Goal: Task Accomplishment & Management: Manage account settings

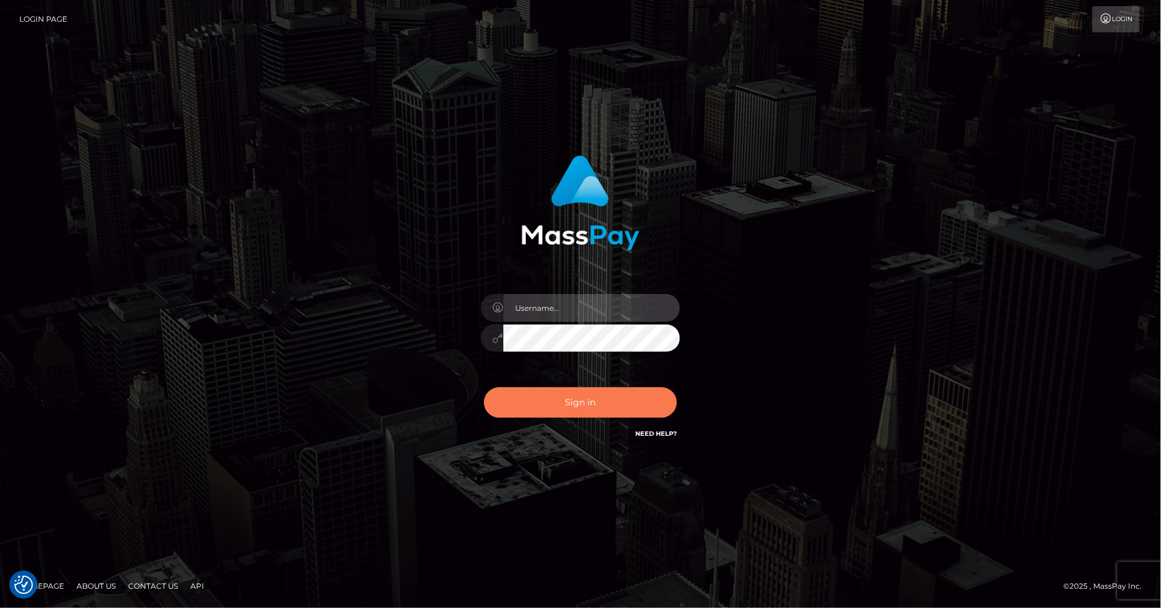
type input "marvin.ace"
click at [585, 406] on button "Sign in" at bounding box center [580, 403] width 193 height 30
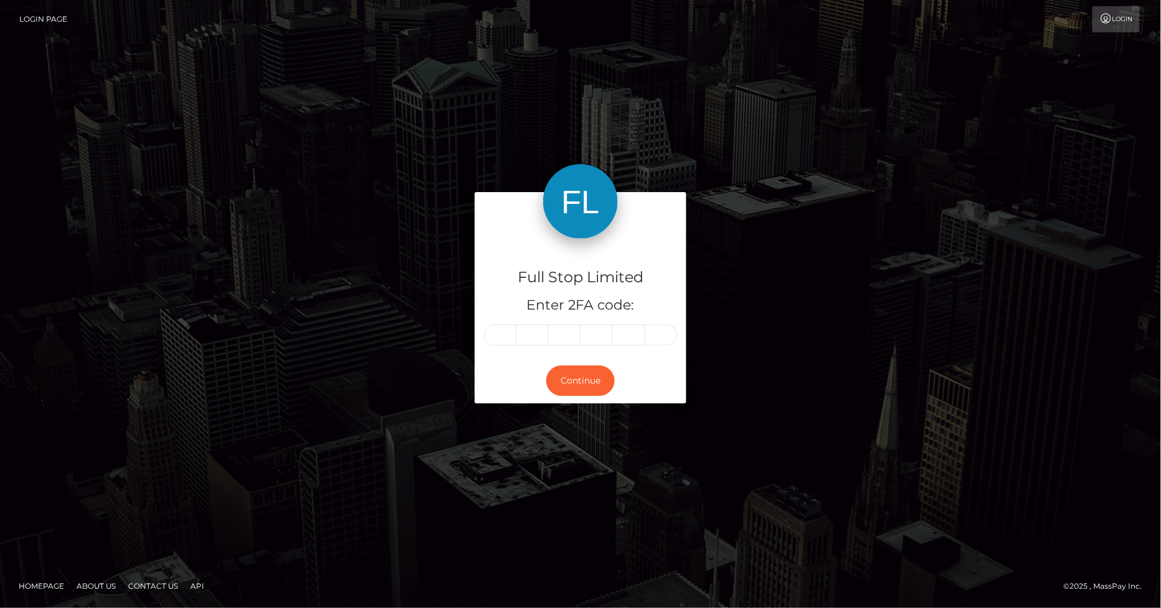
click at [498, 331] on input "text" at bounding box center [500, 335] width 32 height 21
type input "0"
type input "8"
type input "7"
type input "5"
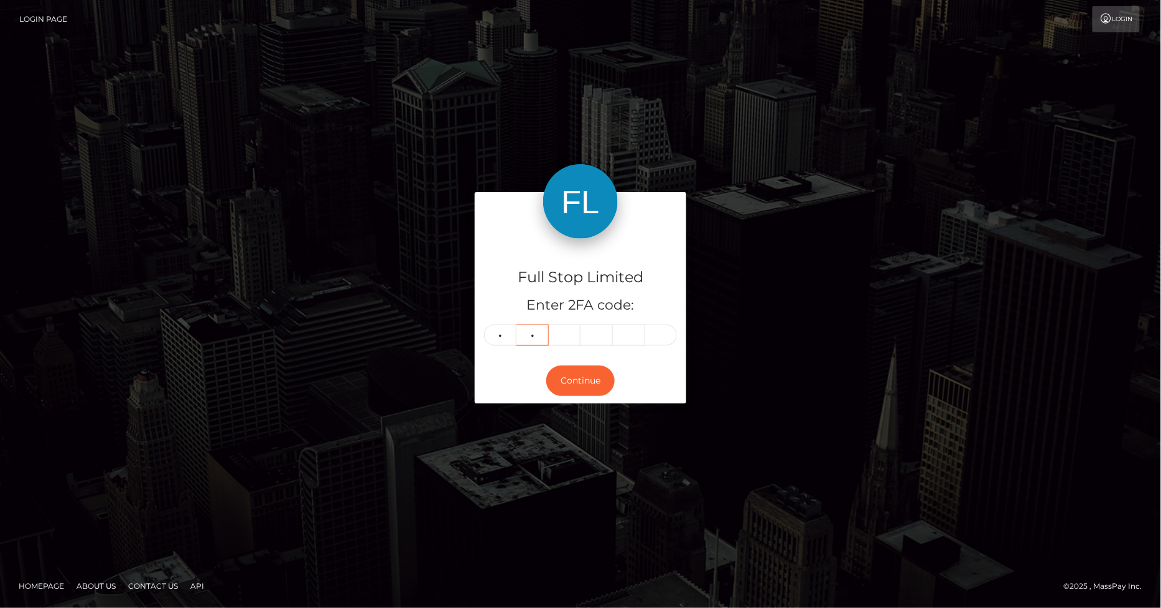
type input "0"
type input "9"
type input "5"
type input "8"
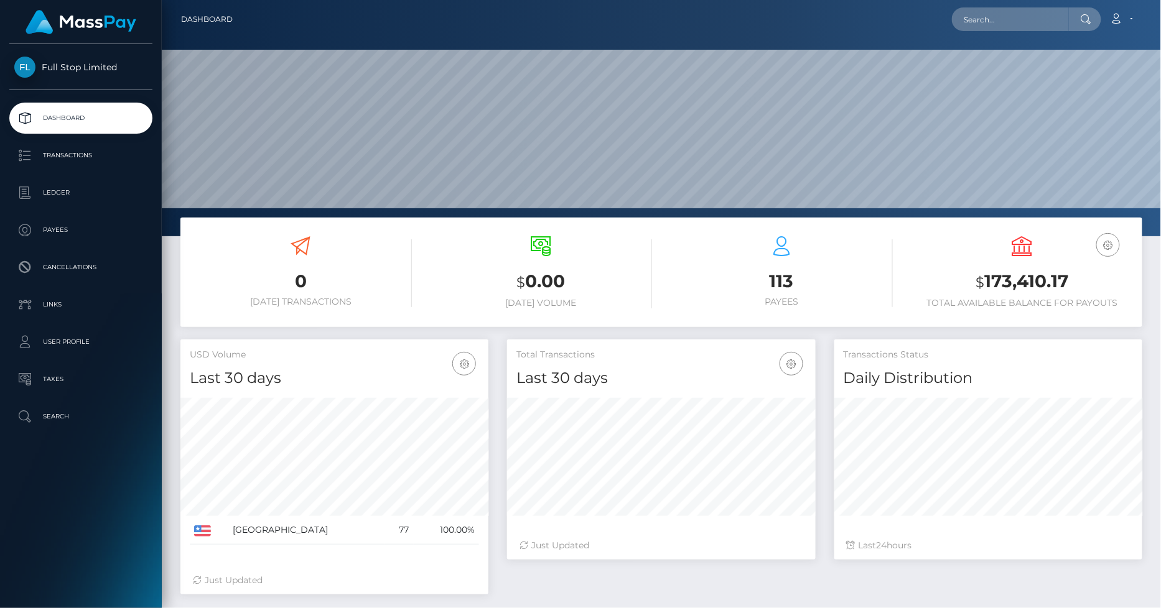
scroll to position [220, 308]
drag, startPoint x: 1071, startPoint y: 276, endPoint x: 987, endPoint y: 282, distance: 84.2
click at [987, 282] on h3 "$ 173,410.17" at bounding box center [1022, 282] width 222 height 26
copy h3 "173,410.17"
